Goal: Navigation & Orientation: Find specific page/section

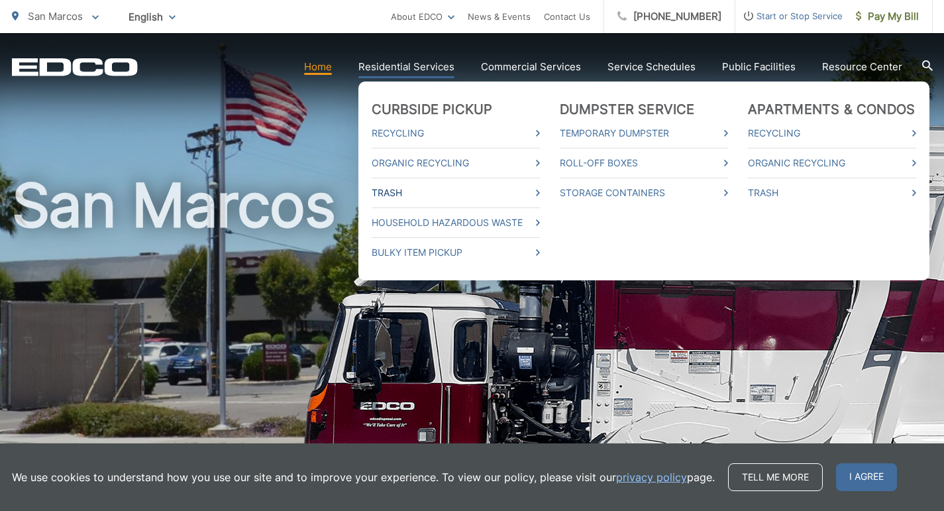
click at [400, 190] on link "Trash" at bounding box center [456, 193] width 168 height 16
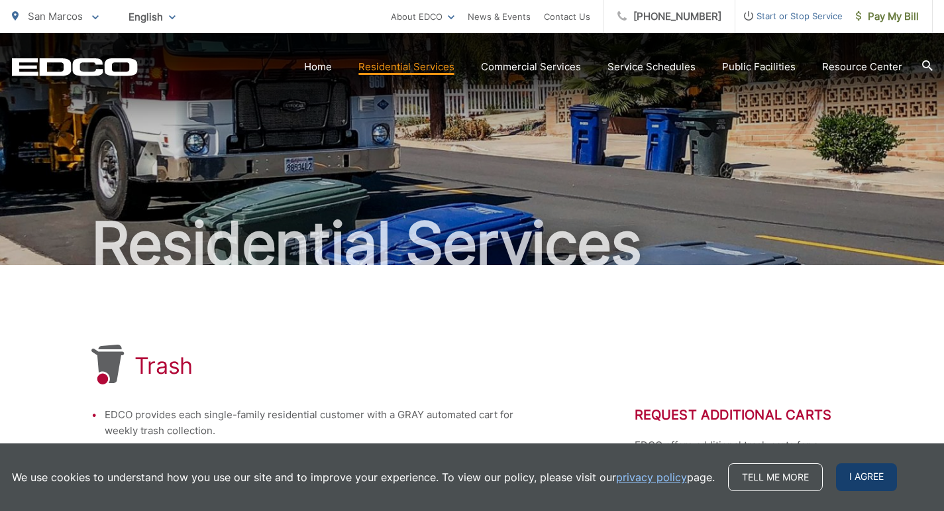
click at [865, 474] on span "I agree" at bounding box center [866, 477] width 61 height 28
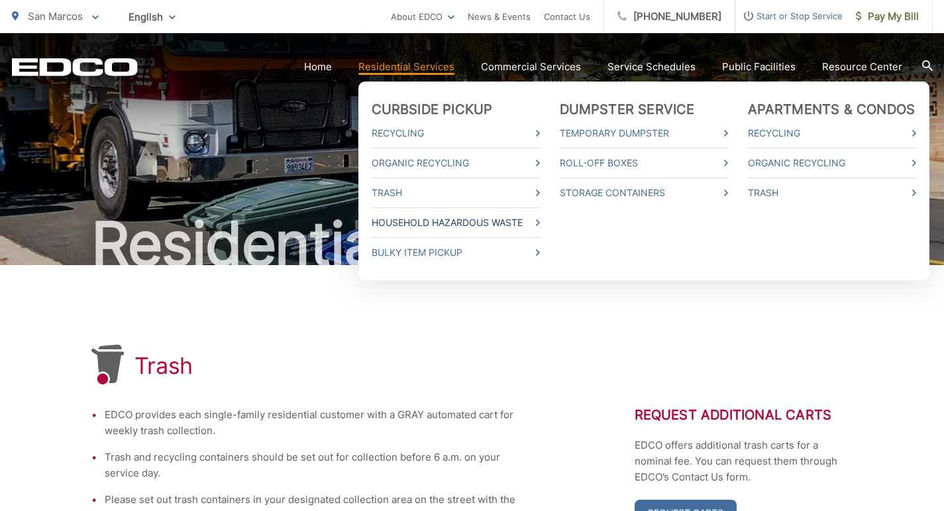
click at [466, 221] on link "Household Hazardous Waste" at bounding box center [456, 223] width 168 height 16
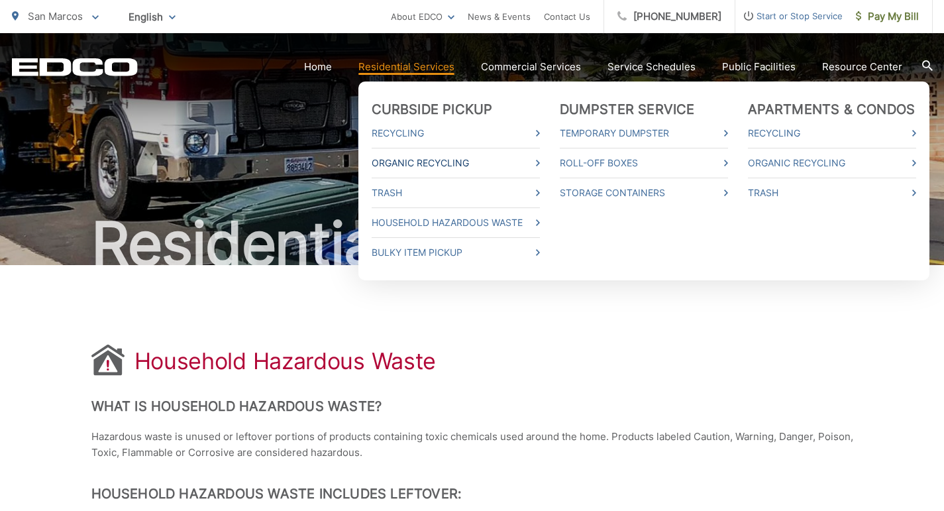
click at [449, 160] on link "Organic Recycling" at bounding box center [456, 163] width 168 height 16
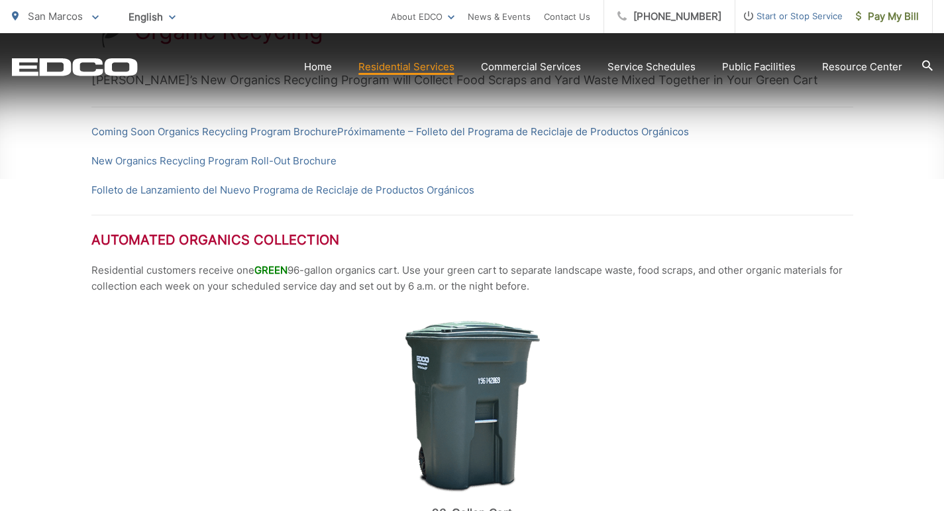
scroll to position [337, 0]
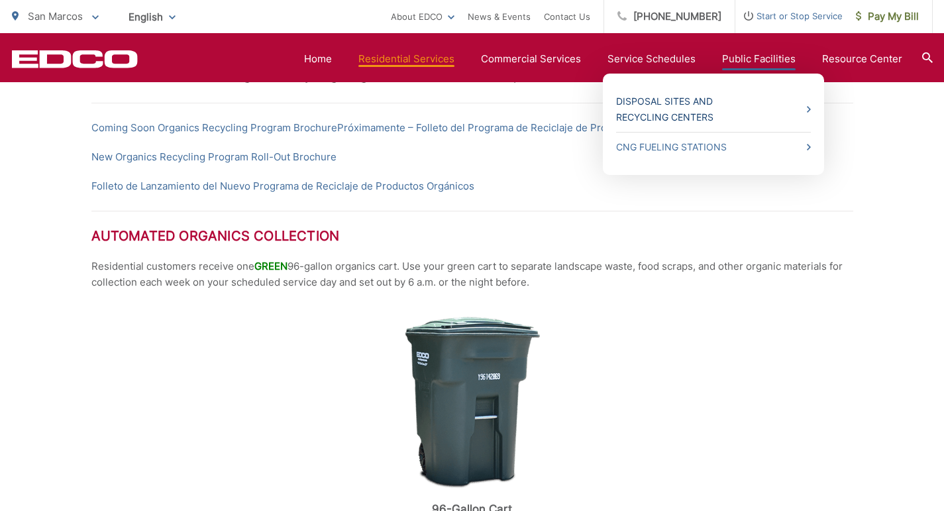
click at [689, 108] on link "Disposal Sites and Recycling Centers" at bounding box center [713, 109] width 195 height 32
